Goal: Find specific page/section: Find specific page/section

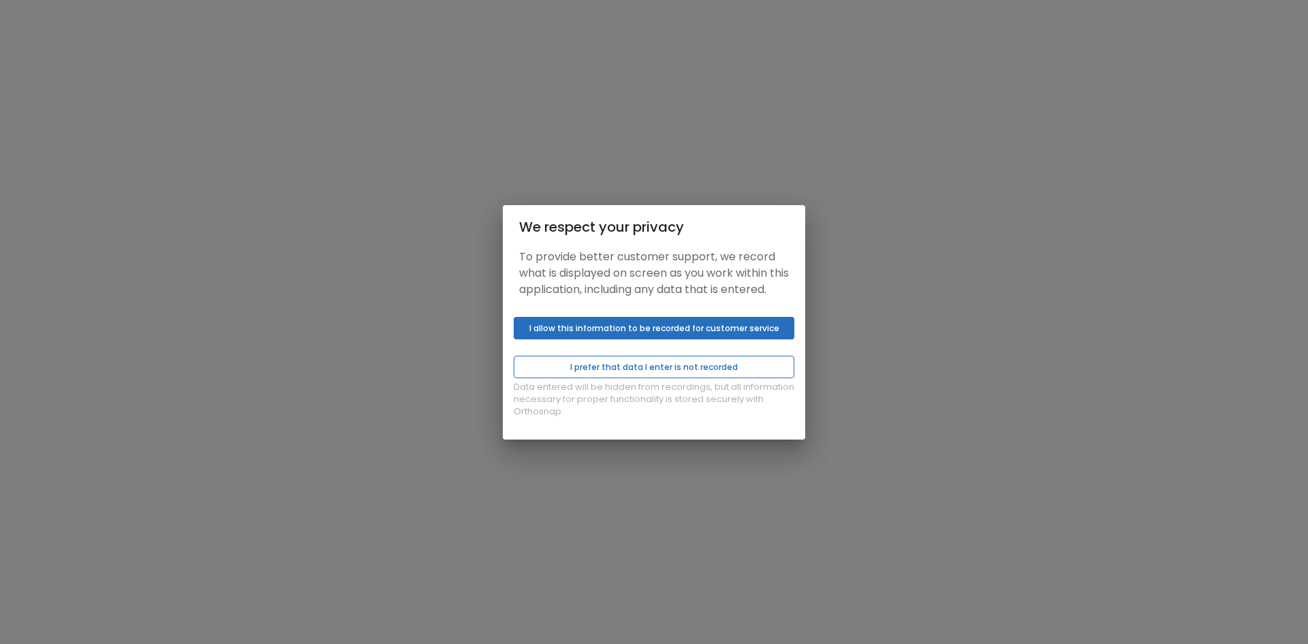
click at [623, 378] on button "I prefer that data I enter is not recorded" at bounding box center [654, 367] width 281 height 22
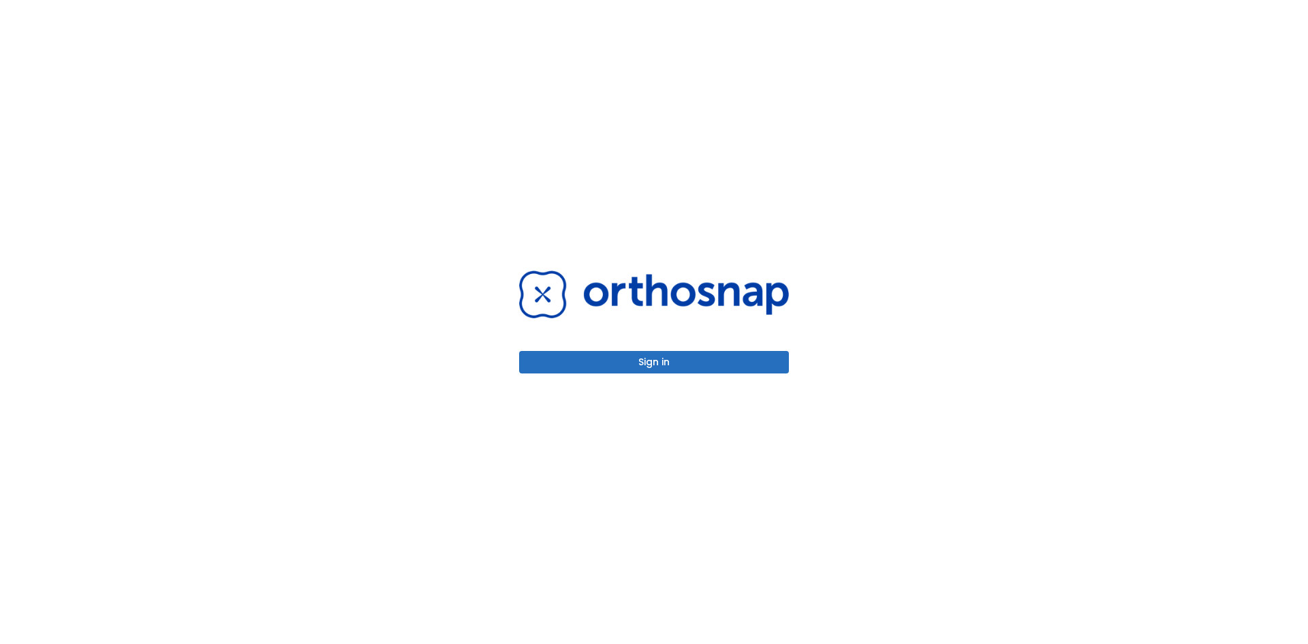
click at [608, 354] on button "Sign in" at bounding box center [654, 362] width 270 height 22
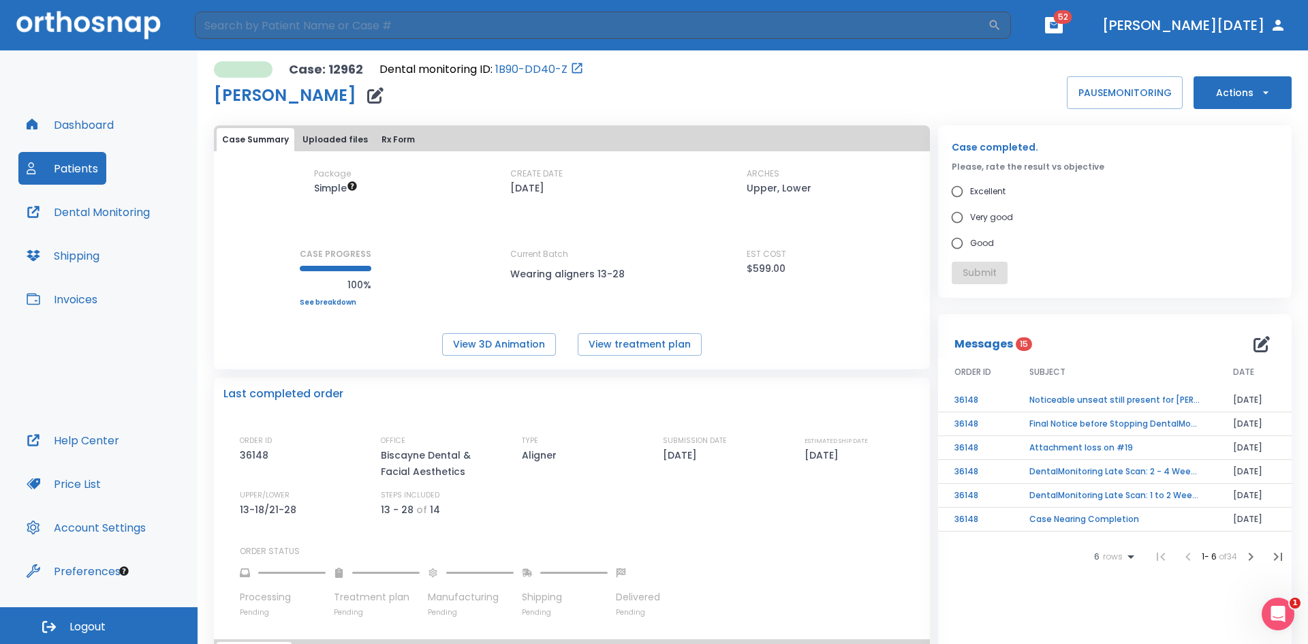
click at [108, 119] on button "Dashboard" at bounding box center [70, 124] width 104 height 33
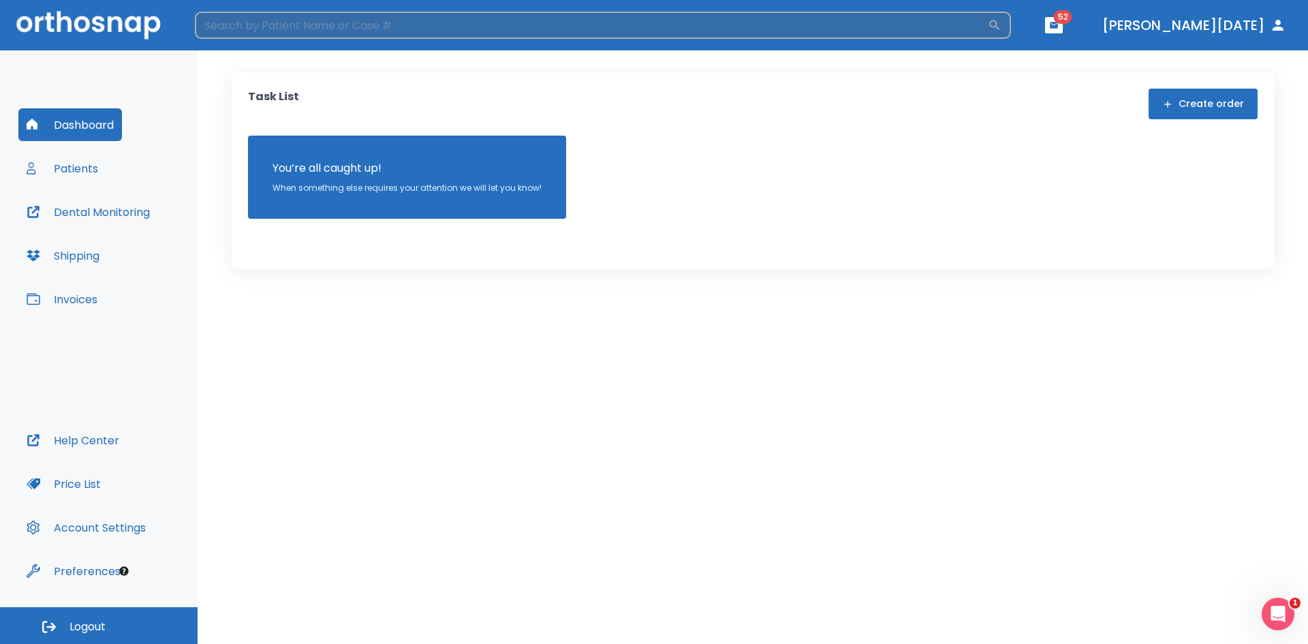
click at [354, 29] on input "search" at bounding box center [591, 25] width 793 height 27
type input "eth"
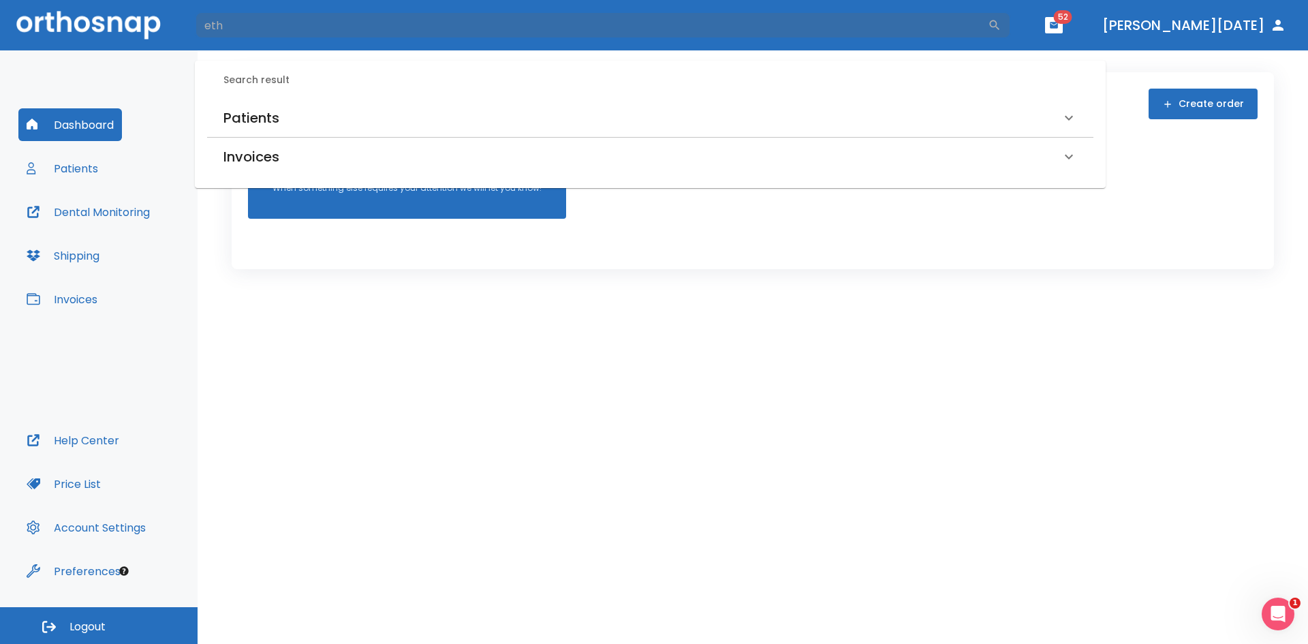
click at [251, 99] on div "Patients" at bounding box center [650, 118] width 886 height 38
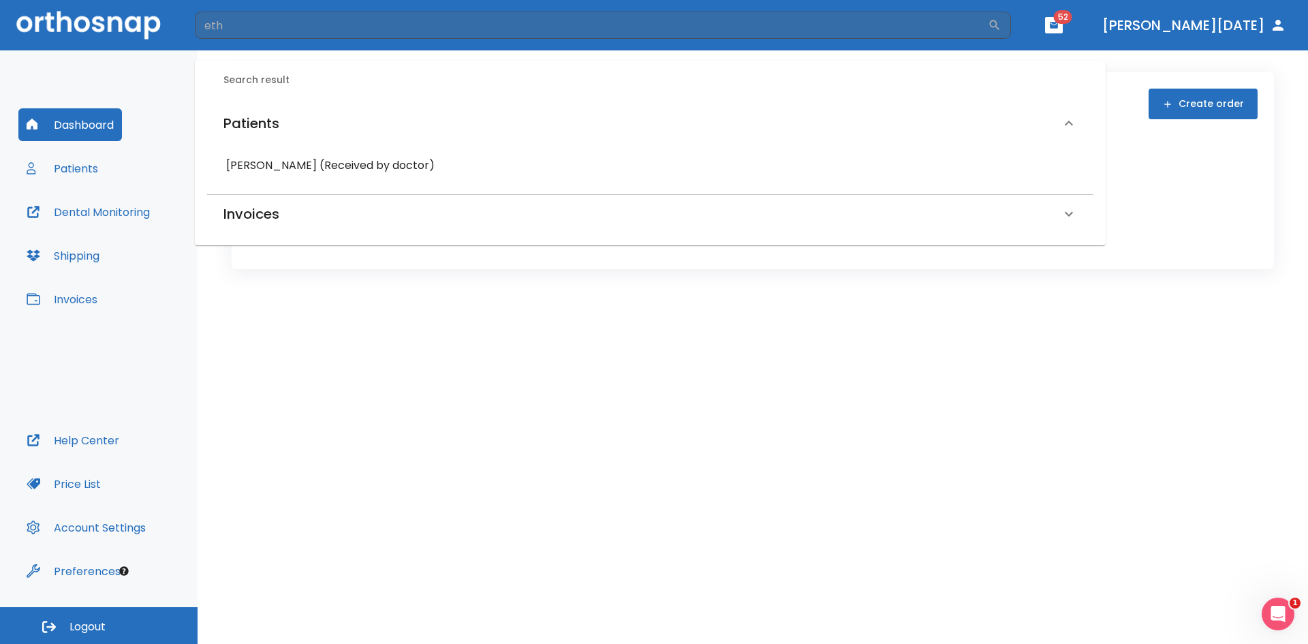
click at [268, 169] on h6 "[PERSON_NAME] (Received by doctor)" at bounding box center [650, 165] width 848 height 19
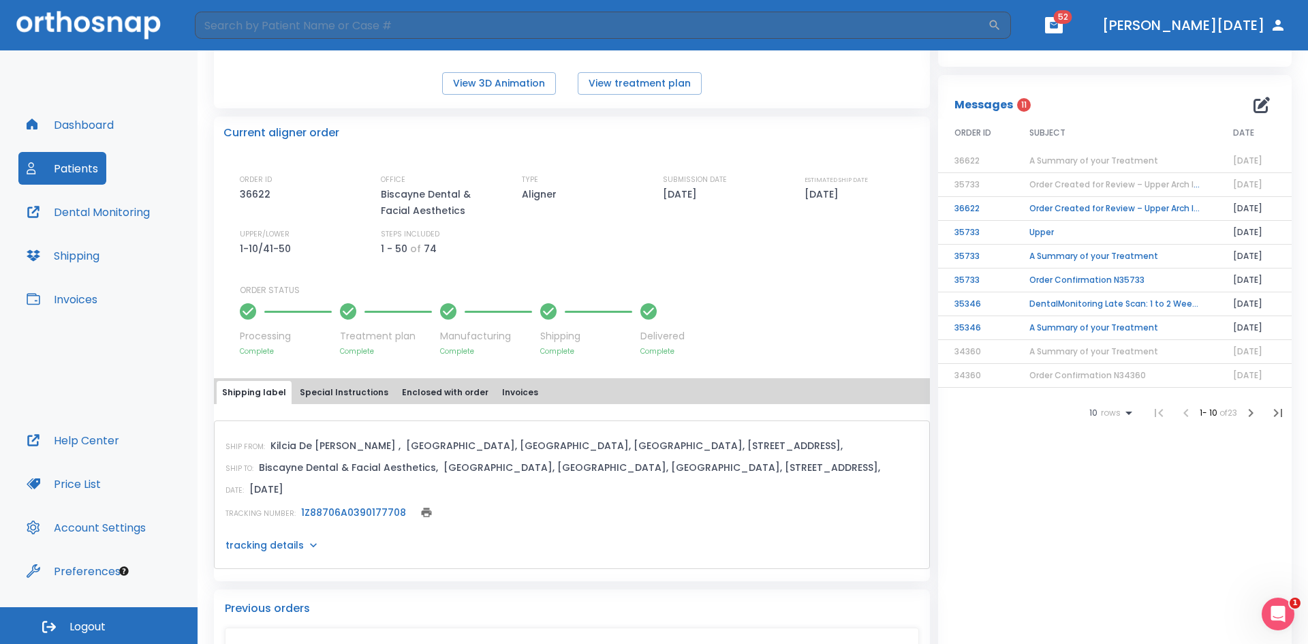
scroll to position [273, 0]
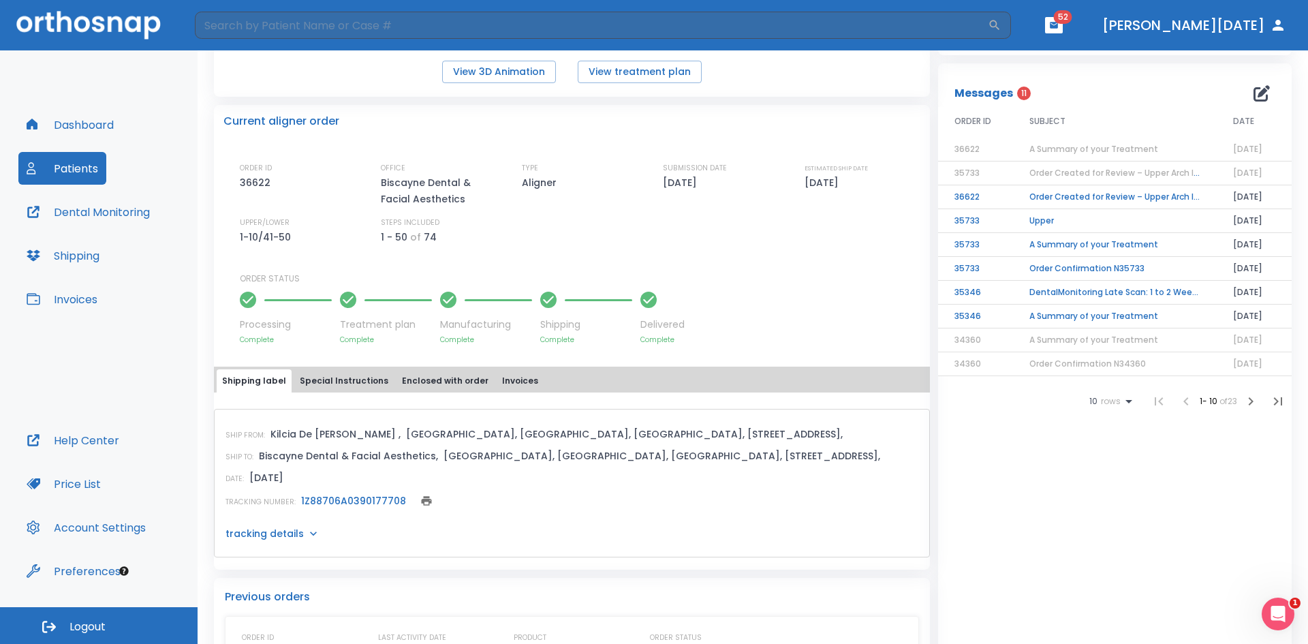
click at [373, 498] on link "1Z88706A0390177708" at bounding box center [353, 501] width 105 height 14
click at [380, 506] on link "1Z88706A0390177708" at bounding box center [353, 501] width 105 height 14
click at [52, 129] on button "Dashboard" at bounding box center [70, 124] width 104 height 33
